Goal: Entertainment & Leisure: Consume media (video, audio)

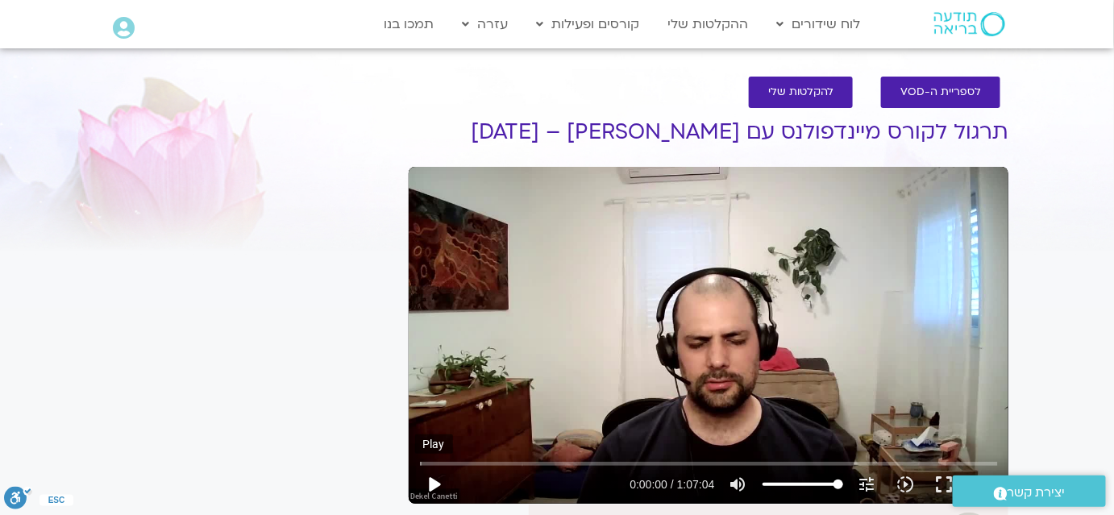
click at [436, 480] on button "play_arrow" at bounding box center [434, 484] width 39 height 39
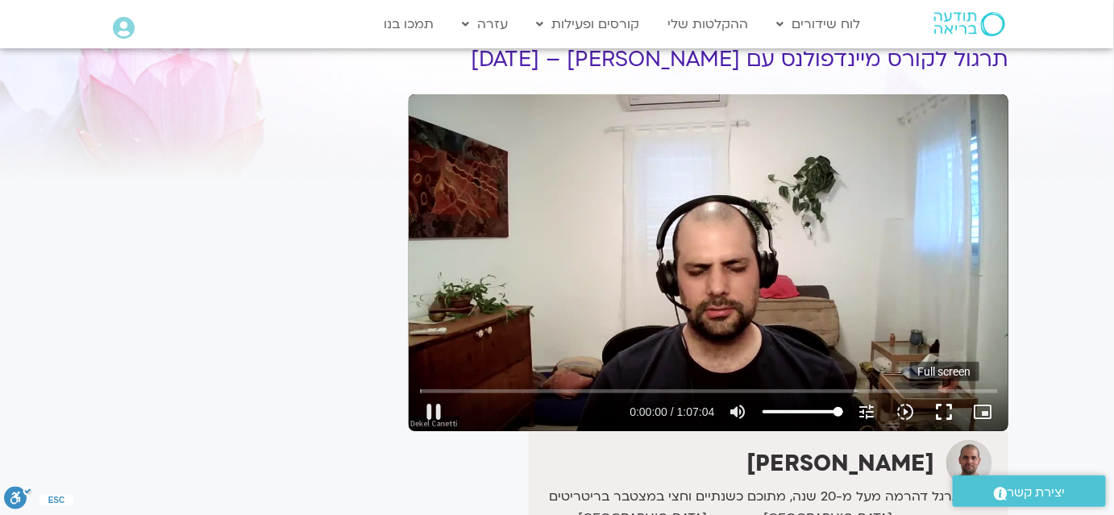
click at [948, 413] on button "fullscreen" at bounding box center [944, 411] width 39 height 39
click at [945, 413] on button "fullscreen" at bounding box center [944, 411] width 39 height 39
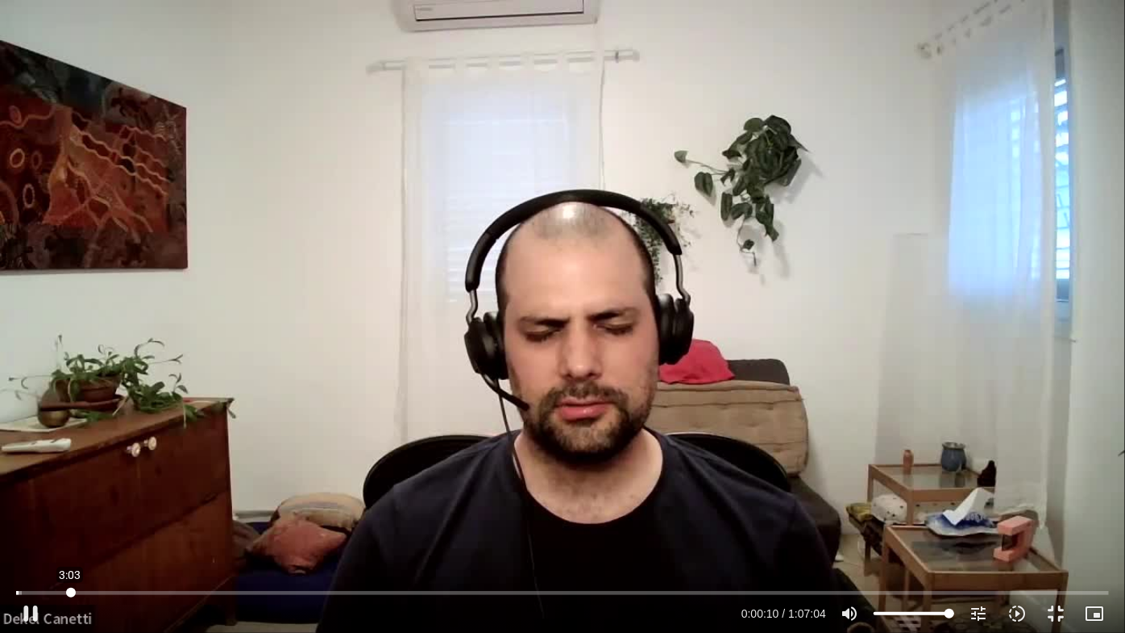
click at [71, 514] on input "Seek" at bounding box center [562, 592] width 1093 height 10
click at [97, 514] on input "Seek" at bounding box center [562, 592] width 1093 height 10
click at [70, 514] on input "Seek" at bounding box center [562, 592] width 1093 height 10
click at [60, 514] on input "Seek" at bounding box center [562, 592] width 1093 height 10
click at [44, 514] on div "Skip Ad 1:36 pause 0:02:24 / 1:07:04 volume_up Mute tune Resolution Auto 720p s…" at bounding box center [562, 606] width 1102 height 52
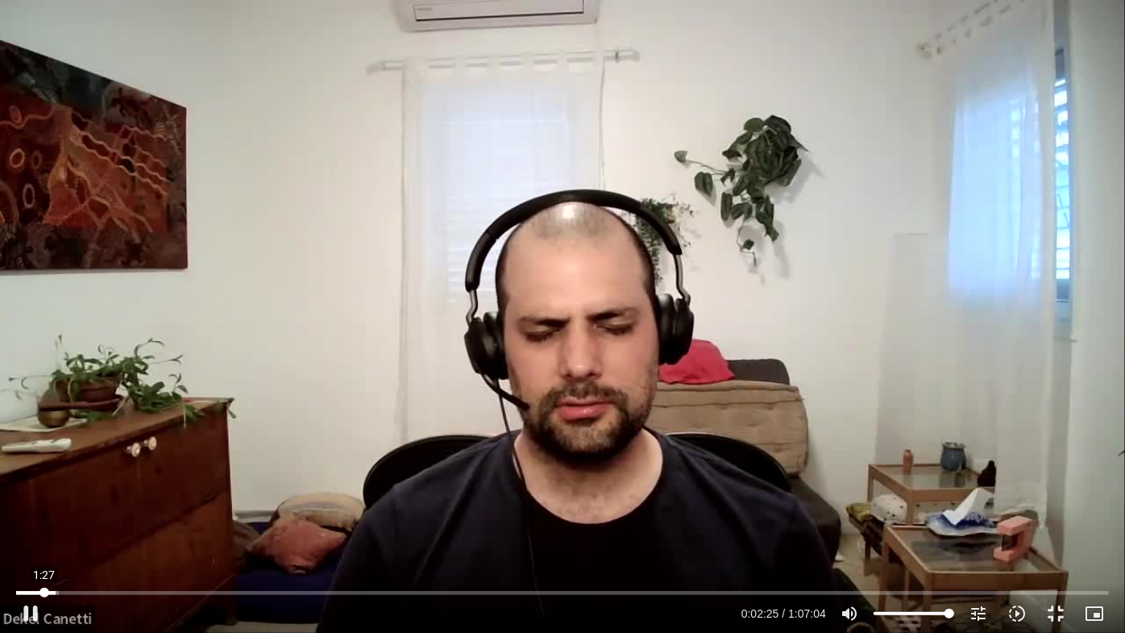
click at [44, 514] on input "Seek" at bounding box center [562, 592] width 1093 height 10
click at [35, 514] on input "Seek" at bounding box center [562, 592] width 1093 height 10
click at [23, 514] on input "Seek" at bounding box center [562, 592] width 1093 height 10
click at [217, 339] on div "Skip Ad 0:54 pause 0:06:34 / 1:07:04 volume_up Mute tune Resolution Auto 720p s…" at bounding box center [562, 316] width 1125 height 633
click at [217, 339] on div "Skip Ad 0:54 play_arrow 0:06:34 / 1:07:04 volume_up Mute tune Resolution Auto 7…" at bounding box center [562, 316] width 1125 height 633
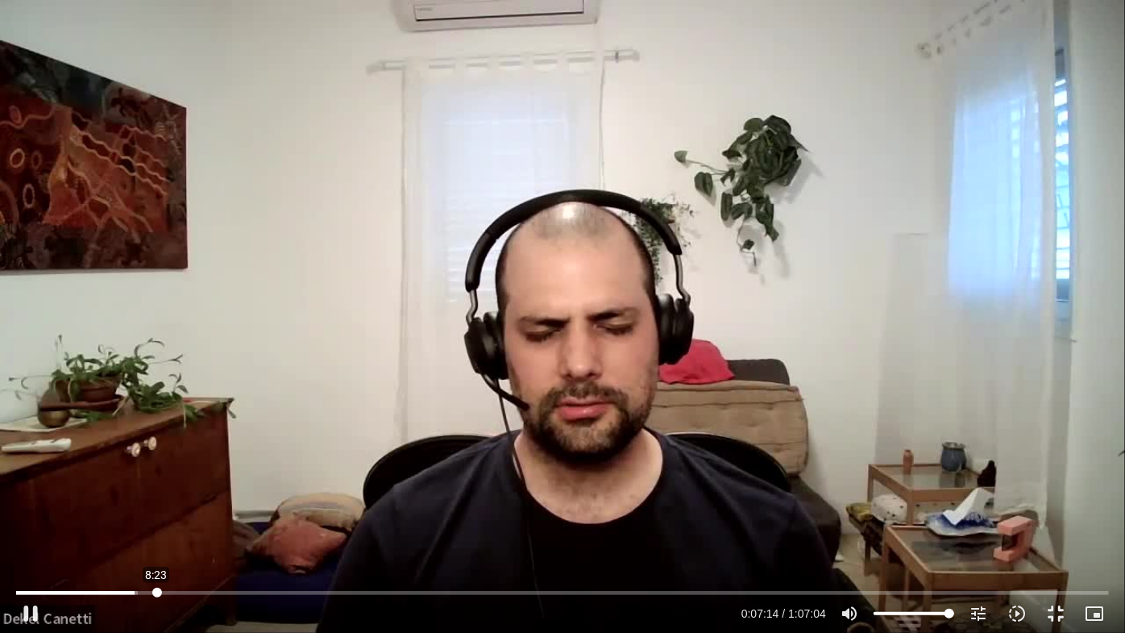
click at [156, 514] on input "Seek" at bounding box center [562, 592] width 1093 height 10
click at [173, 514] on input "Seek" at bounding box center [562, 592] width 1093 height 10
click at [190, 514] on input "Seek" at bounding box center [562, 592] width 1093 height 10
click at [201, 514] on input "Seek" at bounding box center [562, 592] width 1093 height 10
click at [206, 514] on input "Seek" at bounding box center [562, 592] width 1093 height 10
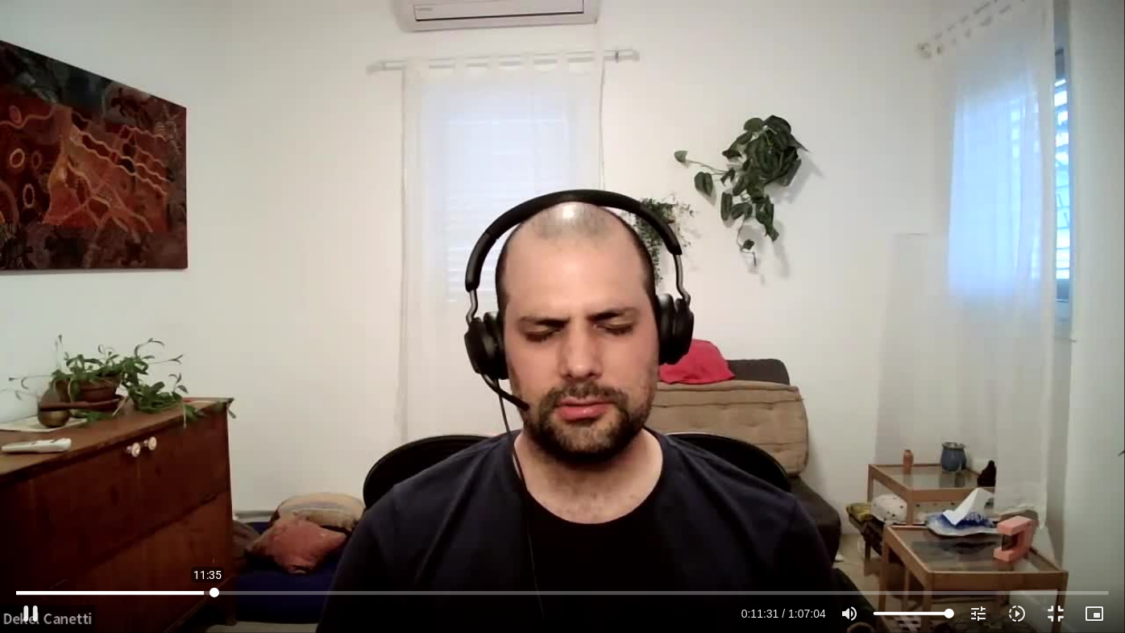
drag, startPoint x: 208, startPoint y: 591, endPoint x: 217, endPoint y: 596, distance: 10.5
click at [214, 514] on input "Seek" at bounding box center [562, 592] width 1093 height 10
click at [221, 514] on input "Seek" at bounding box center [562, 592] width 1093 height 10
click at [233, 514] on input "Seek" at bounding box center [562, 592] width 1093 height 10
click at [243, 514] on input "Seek" at bounding box center [562, 592] width 1093 height 10
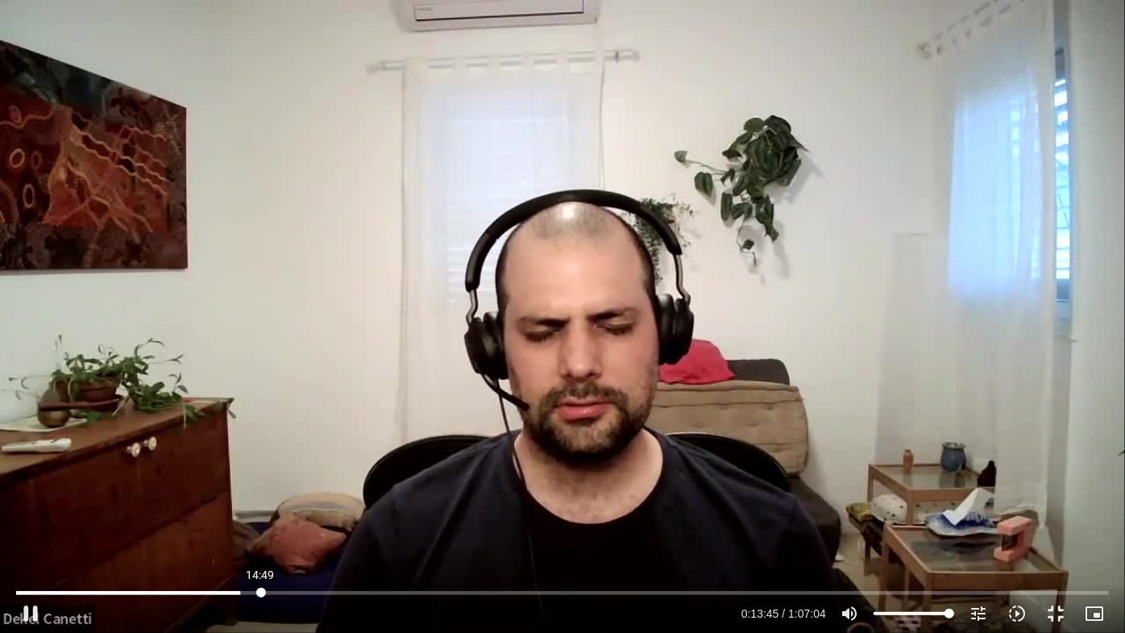
click at [260, 514] on input "Seek" at bounding box center [562, 592] width 1093 height 10
click at [280, 514] on input "Seek" at bounding box center [562, 592] width 1093 height 10
click at [313, 514] on input "Seek" at bounding box center [562, 592] width 1093 height 10
click at [329, 514] on input "Seek" at bounding box center [562, 592] width 1093 height 10
click at [349, 514] on input "Seek" at bounding box center [562, 592] width 1093 height 10
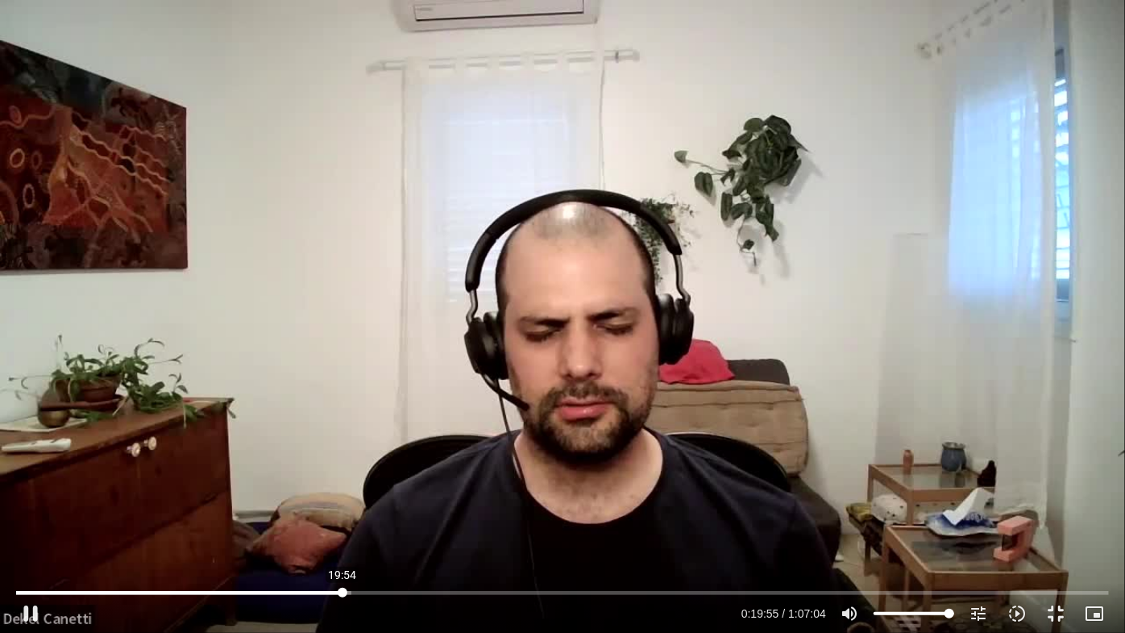
click at [342, 514] on input "Seek" at bounding box center [562, 592] width 1093 height 10
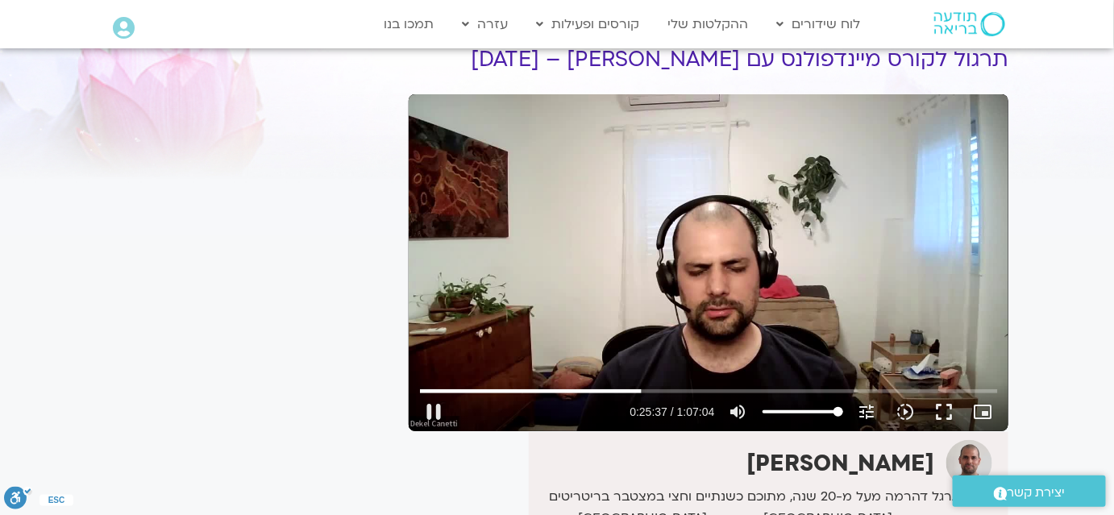
click at [553, 164] on div "Skip Ad 19:54 pause 0:25:37 / 1:07:04 volume_up Mute tune Resolution Auto 720p …" at bounding box center [709, 262] width 600 height 337
type input "1538.063423"
